Goal: Navigation & Orientation: Find specific page/section

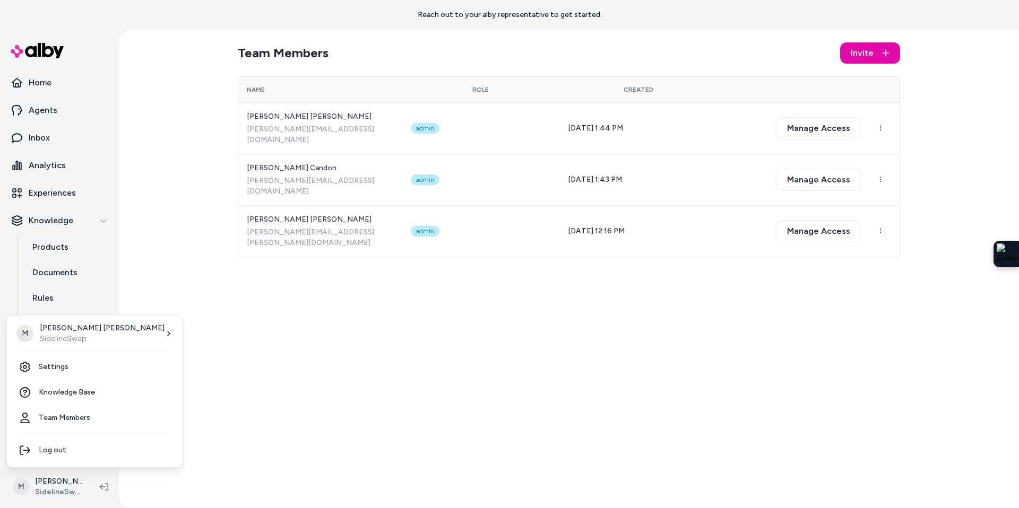
click at [50, 84] on html "Reach out to your alby representative to get started. Home Agents Inbox Analyti…" at bounding box center [509, 254] width 1019 height 508
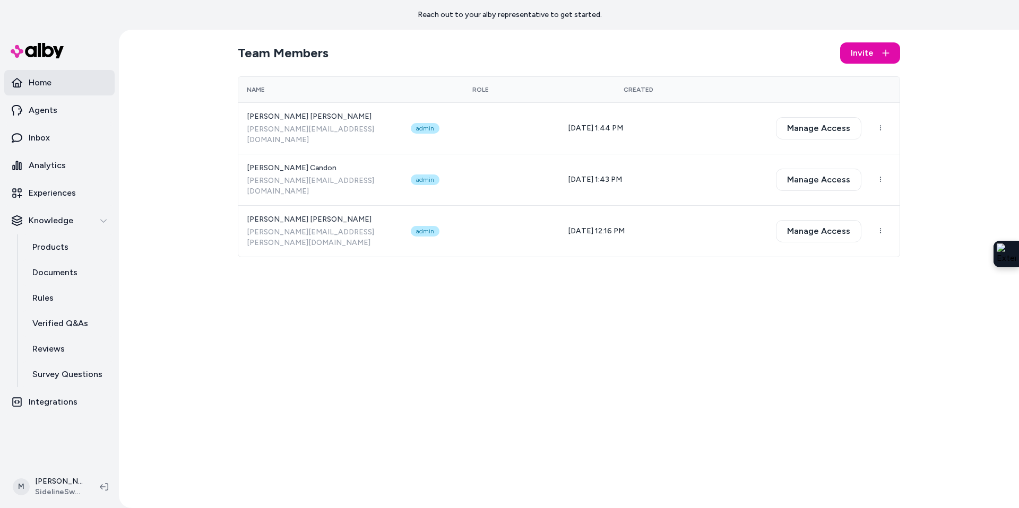
click at [45, 85] on p "Home" at bounding box center [40, 82] width 23 height 13
